Goal: Check status: Check status

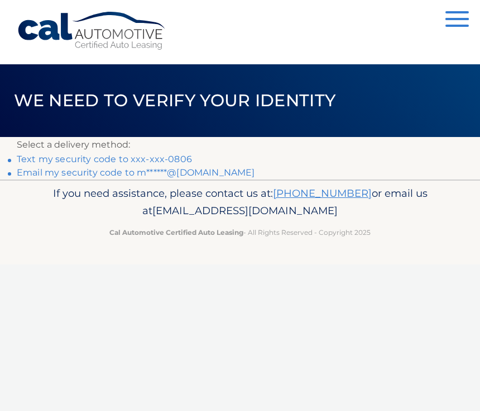
click at [201, 173] on link "Email my security code to m******@gmail.com" at bounding box center [136, 172] width 239 height 11
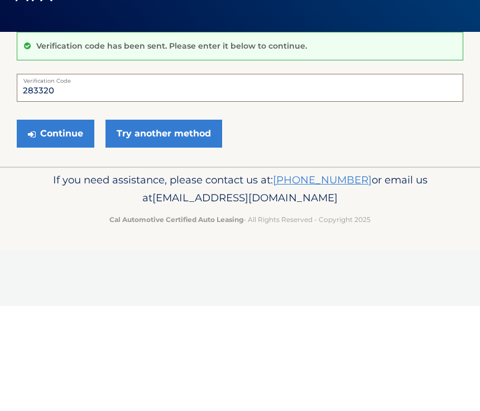
type input "283320"
click at [59, 225] on button "Continue" at bounding box center [56, 239] width 78 height 28
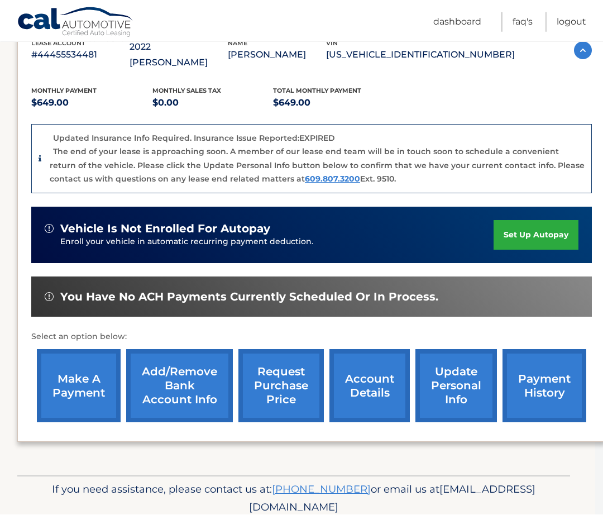
scroll to position [215, 8]
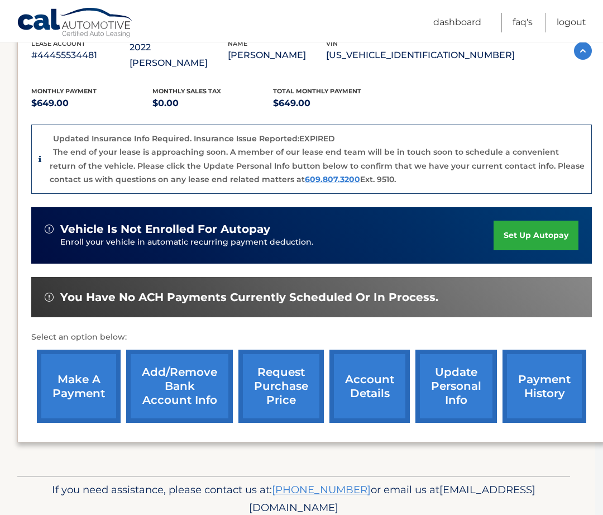
click at [272, 370] on link "request purchase price" at bounding box center [281, 386] width 85 height 73
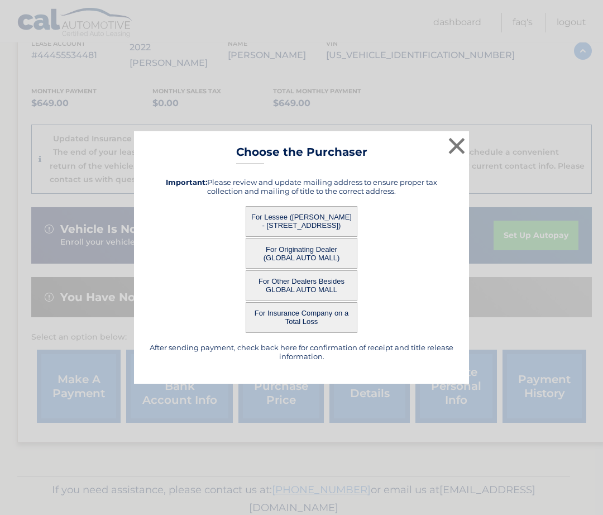
click at [298, 235] on button "For Lessee (CHARLES WOLF - 87 WATERFRONT DRIVE, , BRICK, NJ 08724)" at bounding box center [302, 221] width 112 height 31
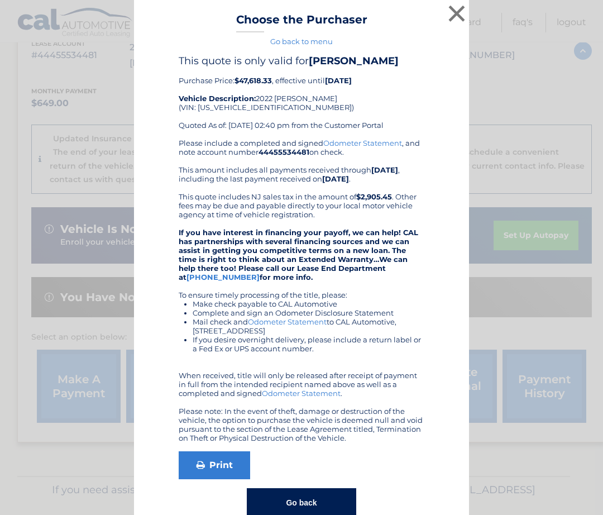
scroll to position [1, 0]
click at [464, 15] on button "×" at bounding box center [457, 13] width 22 height 22
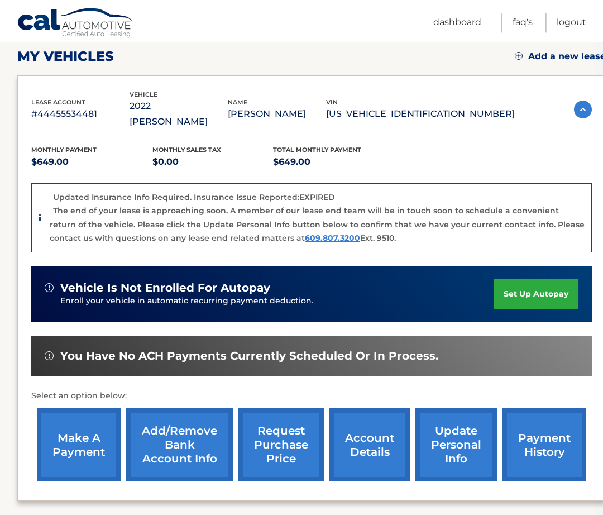
scroll to position [154, 8]
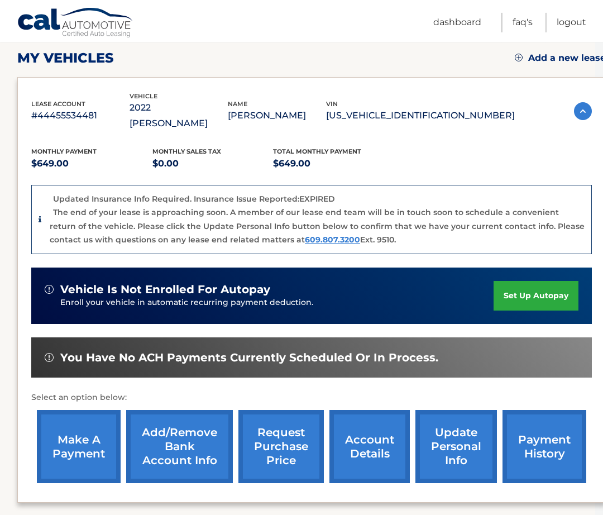
click at [363, 427] on link "account details" at bounding box center [370, 446] width 80 height 73
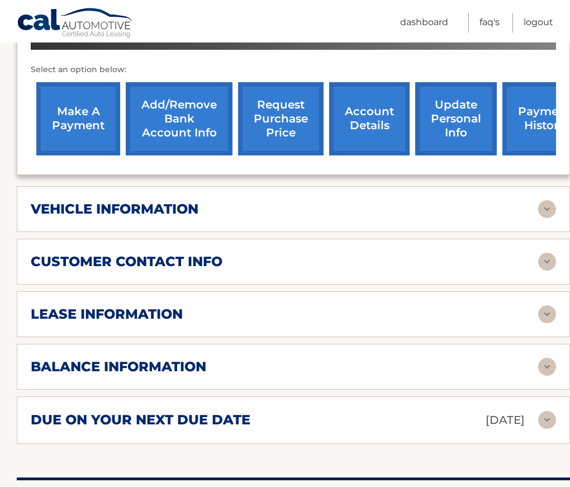
scroll to position [415, 0]
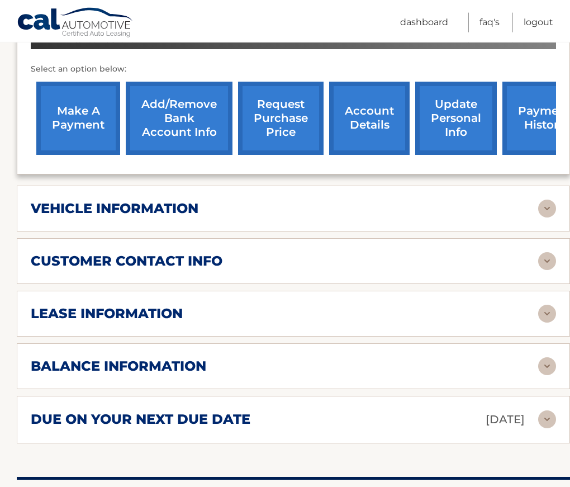
click at [545, 304] on img at bounding box center [547, 313] width 18 height 18
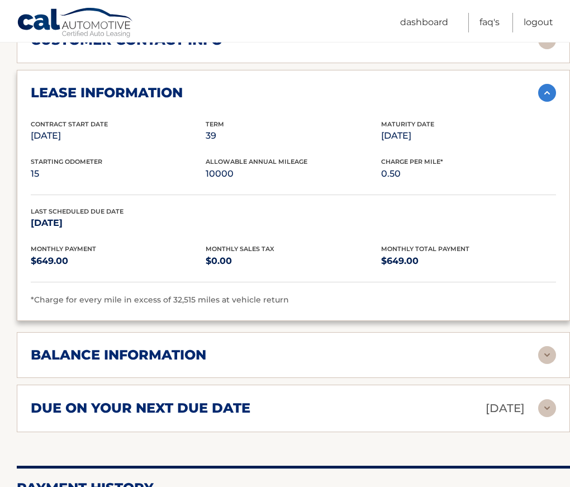
scroll to position [658, 0]
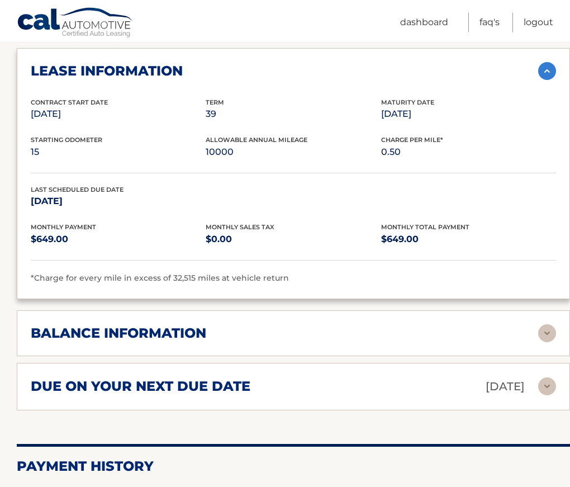
click at [542, 324] on img at bounding box center [547, 333] width 18 height 18
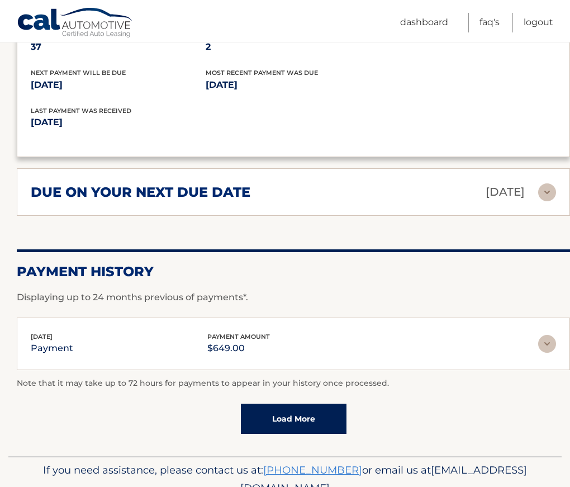
scroll to position [987, 0]
click at [294, 403] on link "Load More" at bounding box center [294, 418] width 106 height 30
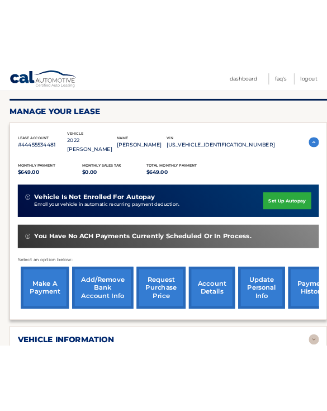
scroll to position [314, 0]
